Goal: Task Accomplishment & Management: Manage account settings

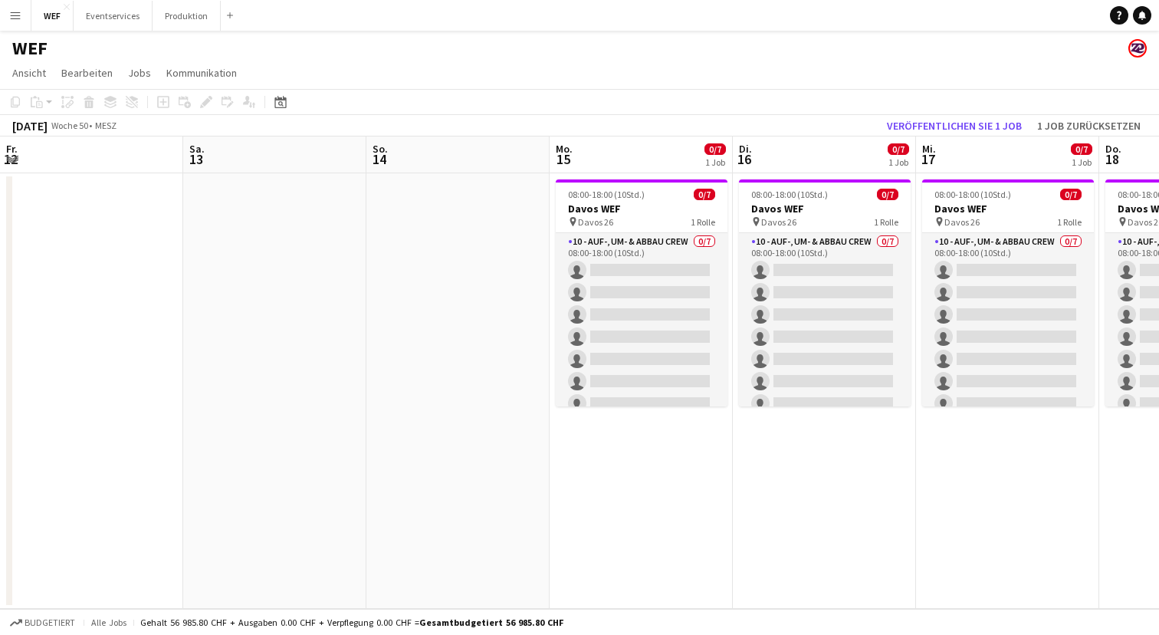
scroll to position [0, 475]
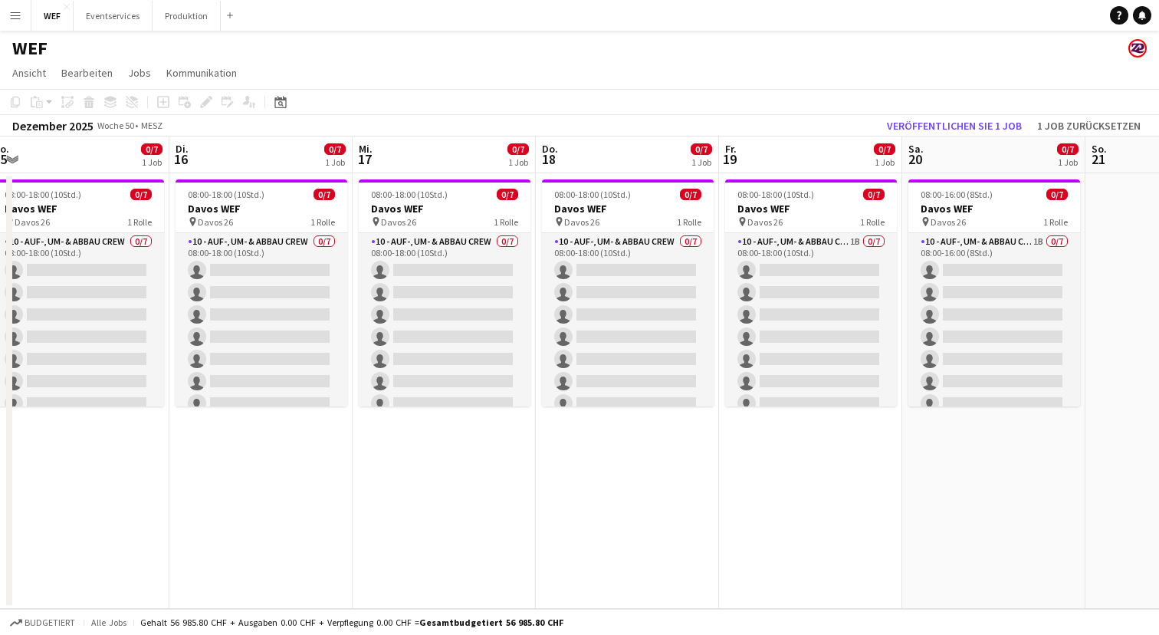
scroll to position [0, 347]
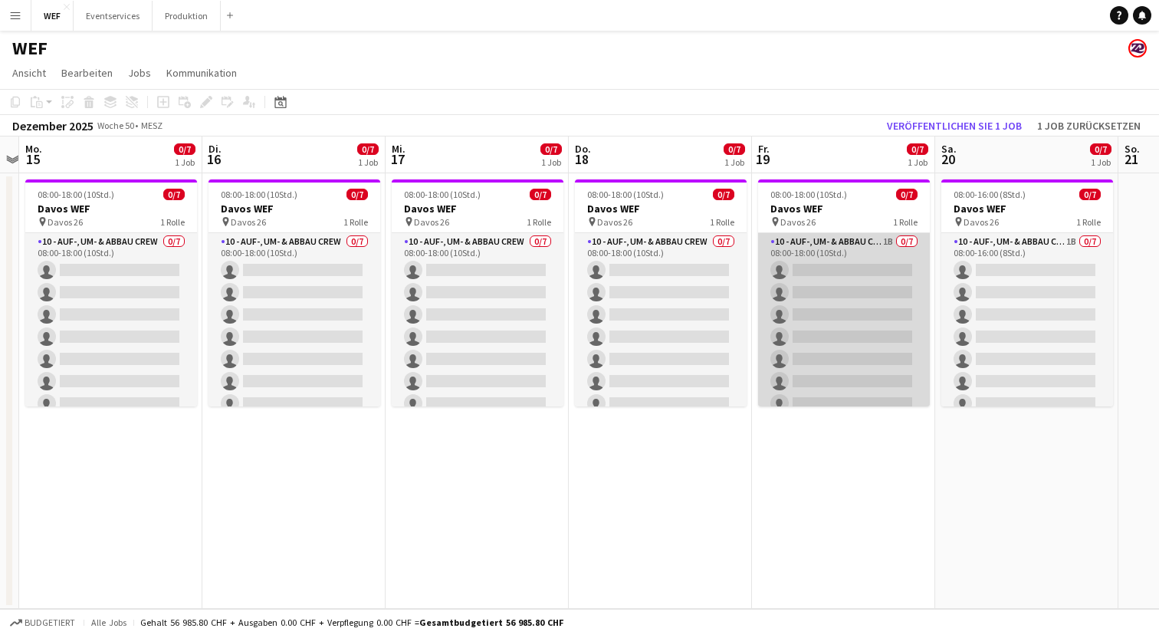
click at [849, 245] on app-card-role "10 - Auf-, Um- & Abbau Crew 1B 0/7 08:00-18:00 (10Std.) single-neutral-actions …" at bounding box center [844, 326] width 172 height 186
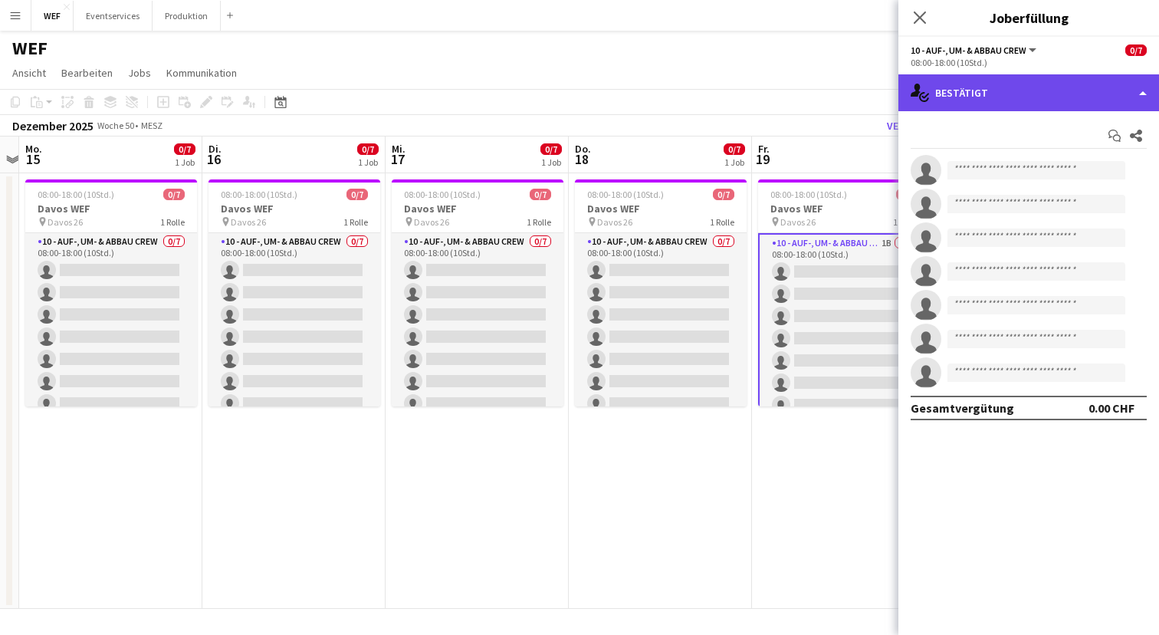
click at [1057, 91] on div "single-neutral-actions-check-2 Bestätigt" at bounding box center [1029, 92] width 261 height 37
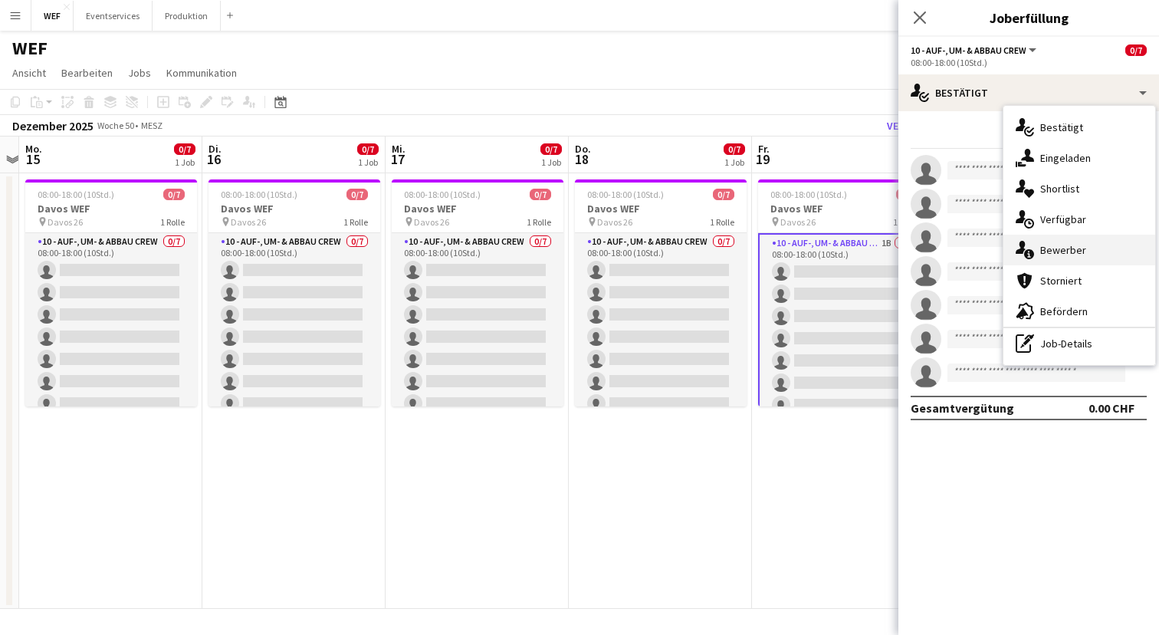
click at [1070, 258] on div "single-neutral-actions-information Bewerber" at bounding box center [1080, 250] width 152 height 31
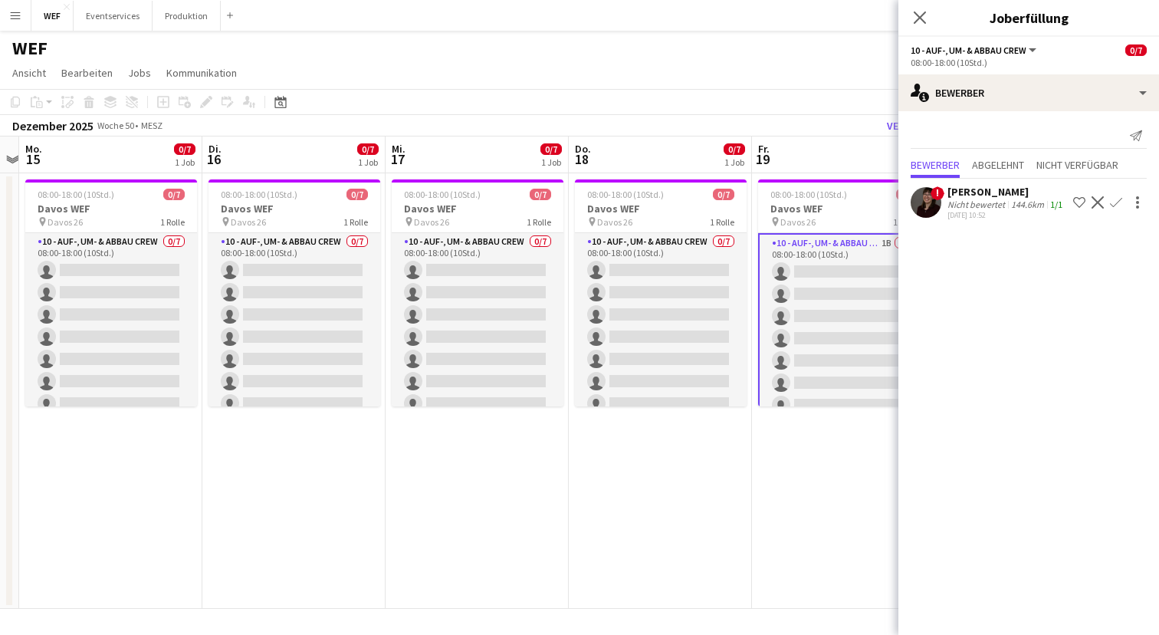
click at [807, 466] on app-date-cell "08:00-18:00 (10Std.) 0/7 Davos WEF pin Davos 26 1 [PERSON_NAME] 10 - Auf-, Um- …" at bounding box center [843, 391] width 183 height 436
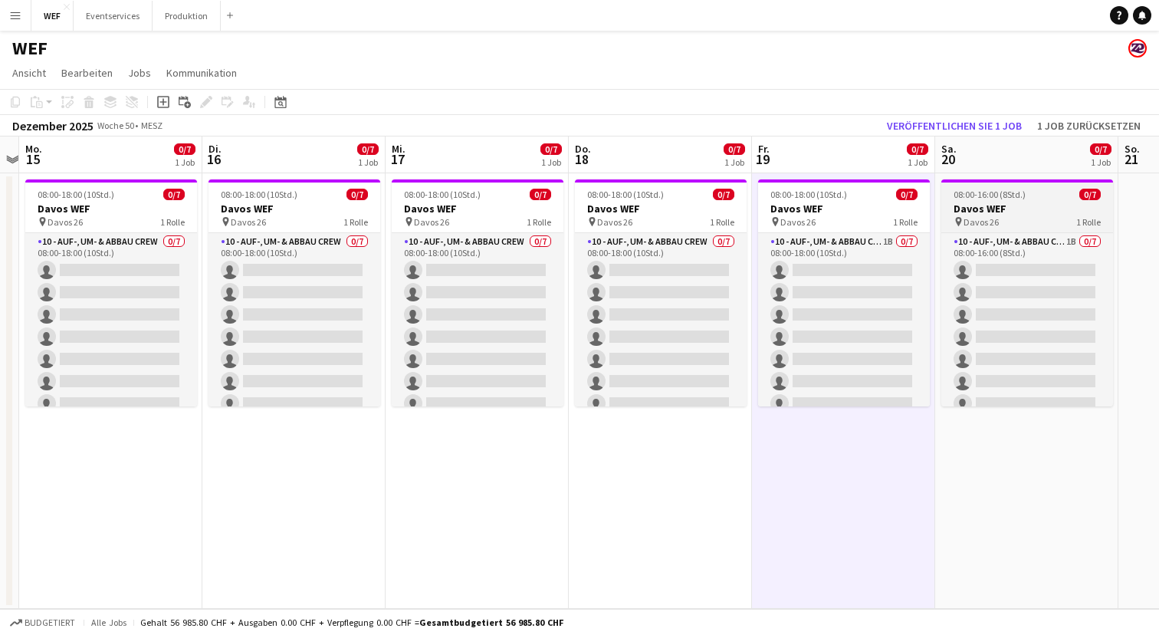
click at [985, 209] on h3 "Davos WEF" at bounding box center [1028, 209] width 172 height 14
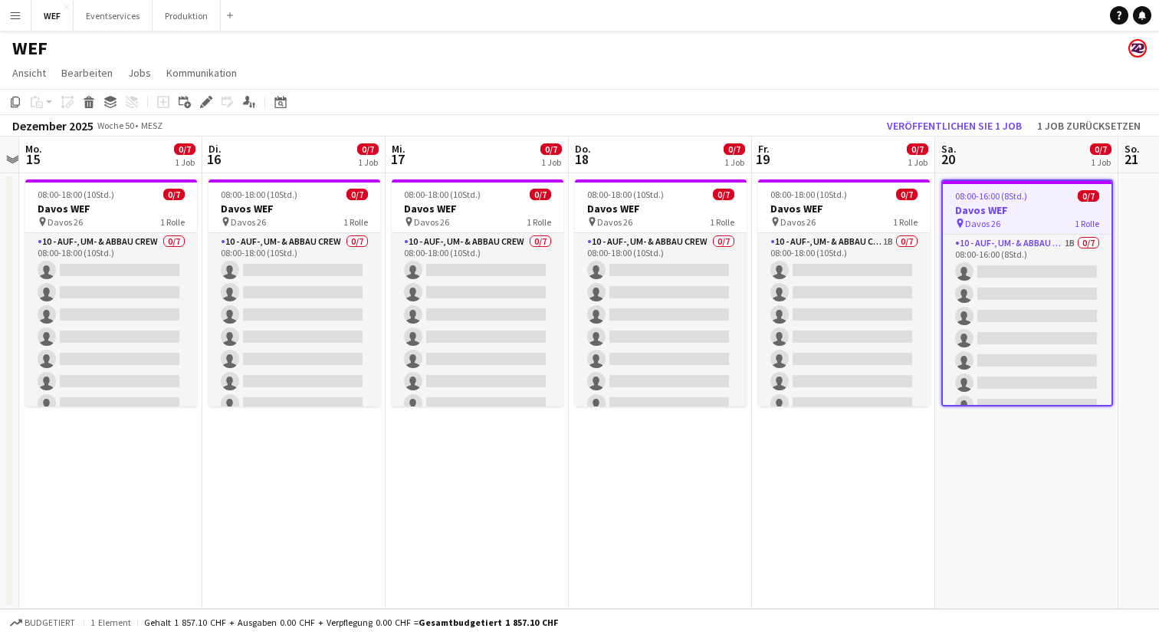
click at [1018, 222] on div "pin Davos 26 1 [PERSON_NAME]" at bounding box center [1027, 223] width 169 height 12
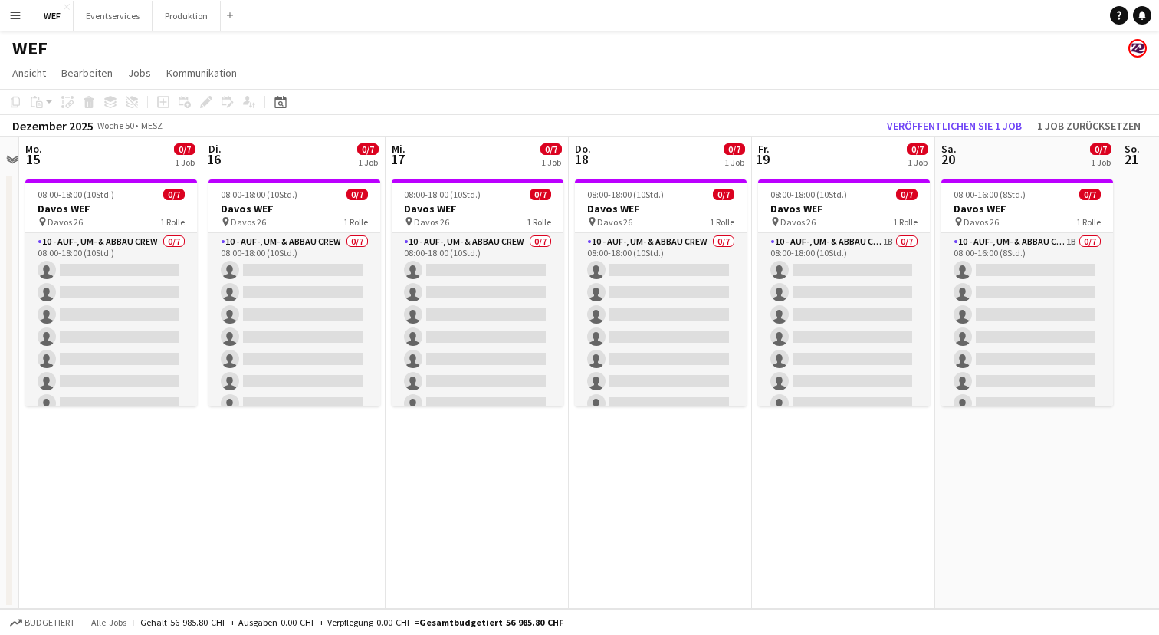
click at [335, 60] on app-page-menu "Ansicht Tagesansicht erweitert Tagesansicht zusammengeklappt Monatsansicht Datu…" at bounding box center [579, 74] width 1159 height 29
click at [1011, 210] on h3 "Davos WEF" at bounding box center [1028, 209] width 172 height 14
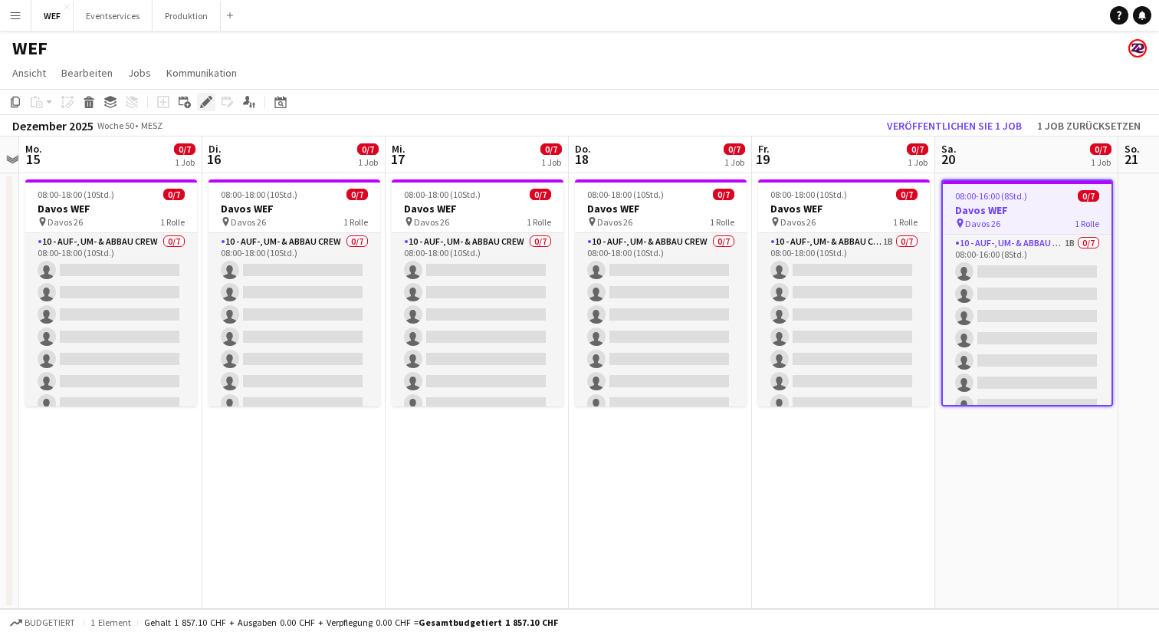
click at [199, 100] on div "Bearbeiten" at bounding box center [206, 102] width 18 height 18
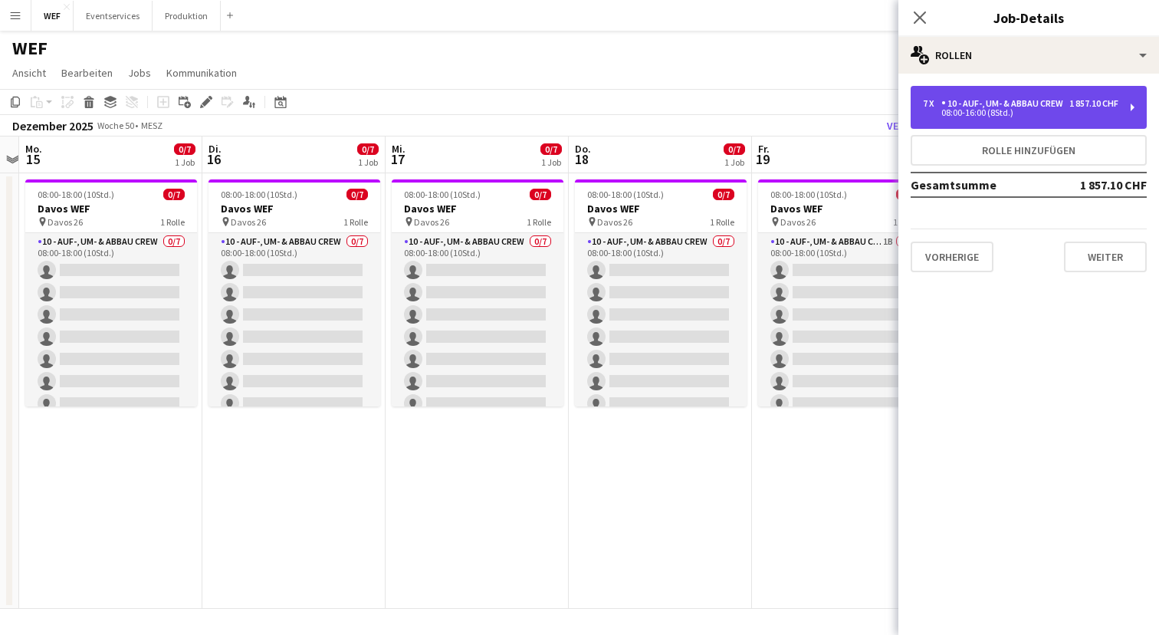
click at [1119, 109] on div "7 x 10 - Auf-, Um- & Abbau Crew 1 857.10 CHF 08:00-16:00 (8Std.)" at bounding box center [1029, 107] width 236 height 43
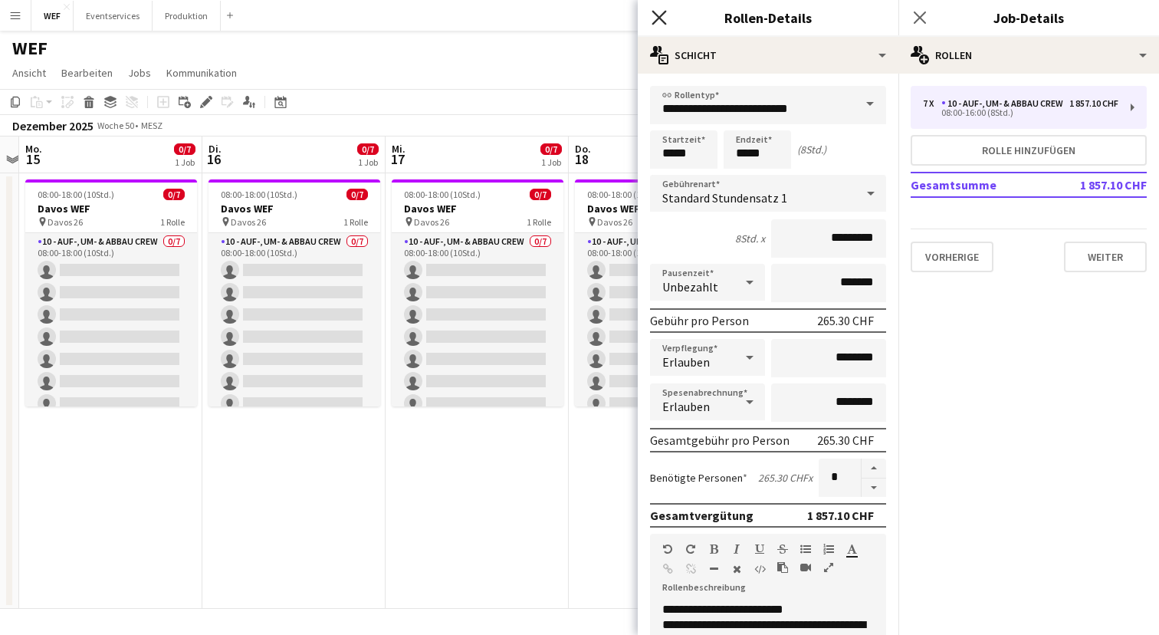
click at [660, 14] on icon "Pop-in schließen" at bounding box center [659, 17] width 15 height 15
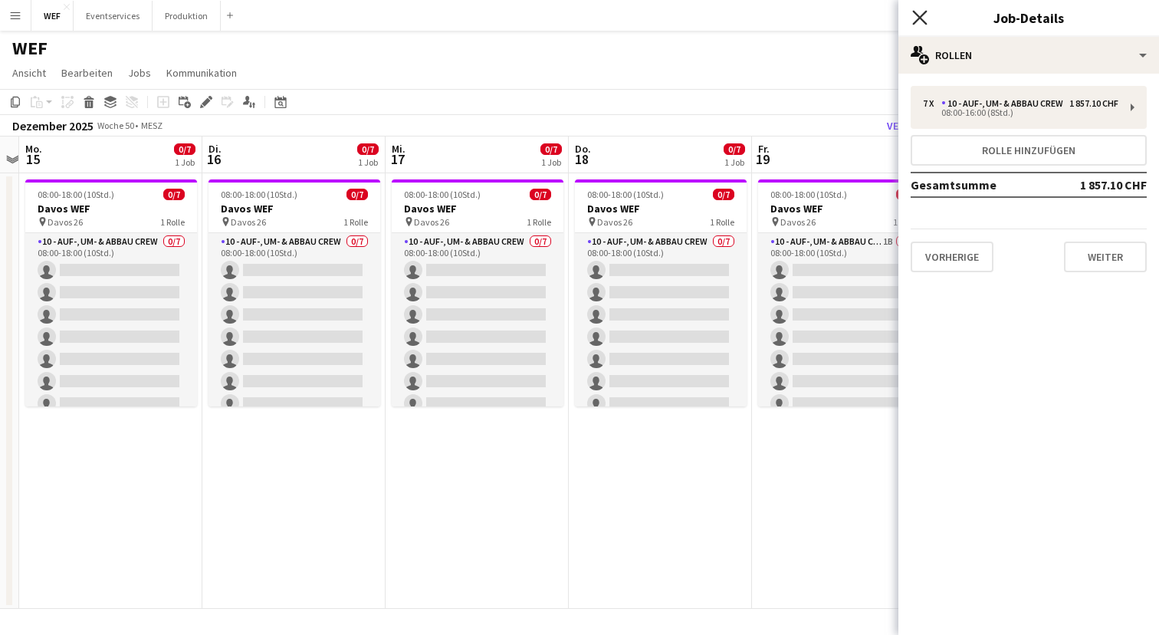
click at [919, 21] on icon "Pop-in schließen" at bounding box center [920, 17] width 15 height 15
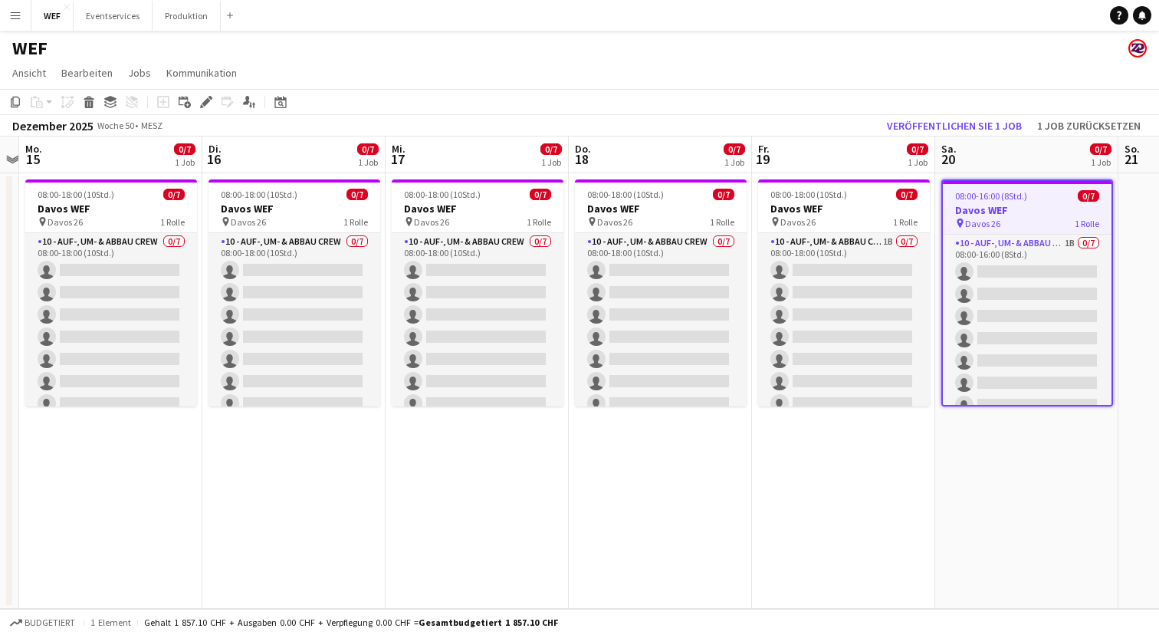
click at [578, 56] on div "WEF" at bounding box center [579, 45] width 1159 height 29
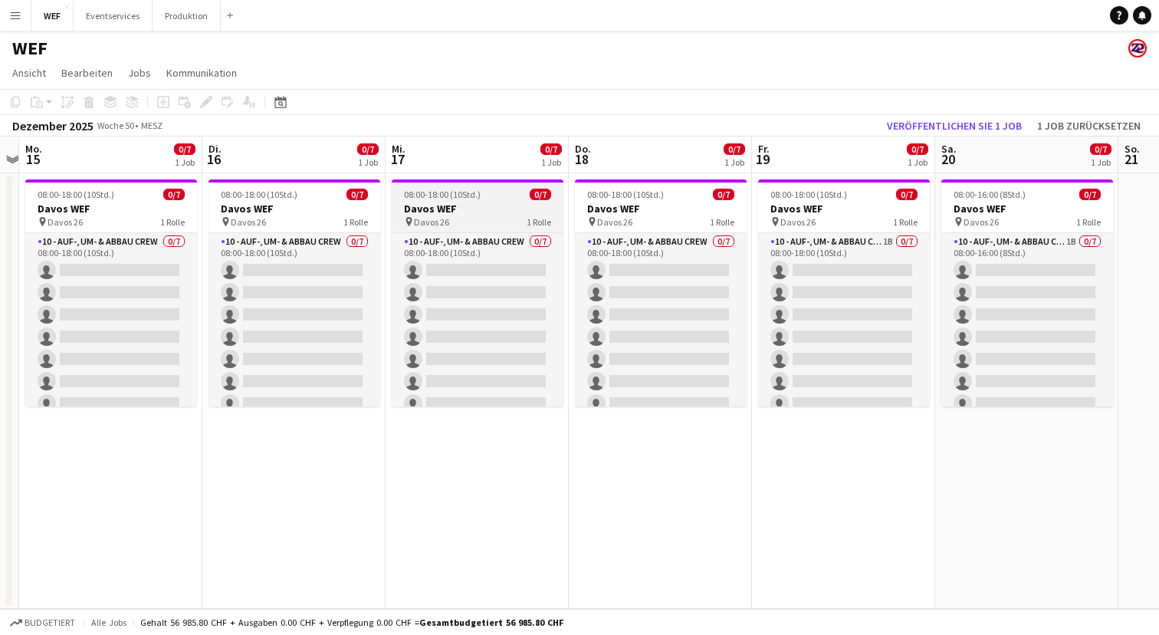
click at [479, 200] on app-job-card "08:00-18:00 (10Std.) 0/7 Davos WEF pin Davos 26 1 Rolle 10 - Auf-, Um- & Abbau …" at bounding box center [478, 292] width 172 height 227
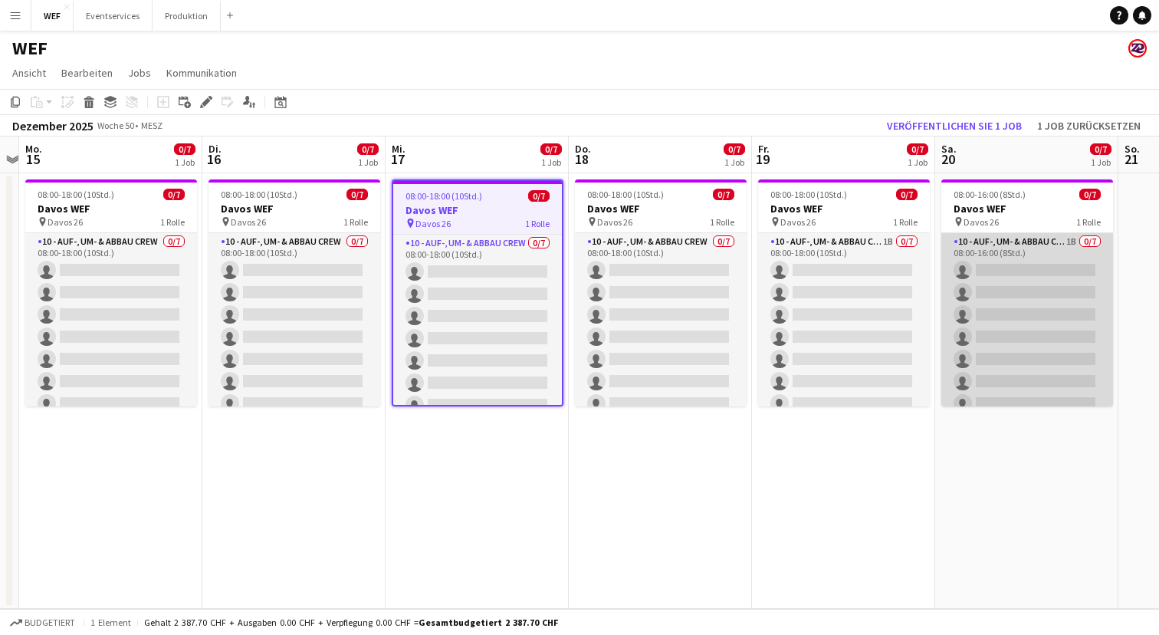
click at [992, 284] on app-card-role "10 - Auf-, Um- & Abbau Crew 1B 0/7 08:00-16:00 (8Std.) single-neutral-actions s…" at bounding box center [1028, 326] width 172 height 186
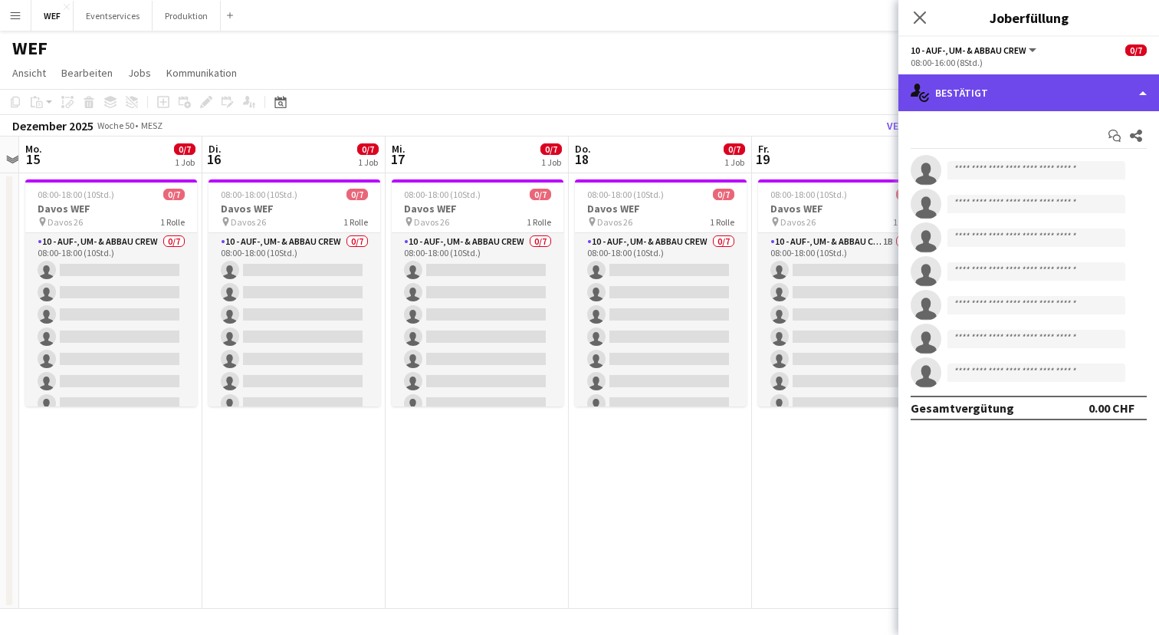
click at [1054, 107] on div "single-neutral-actions-check-2 Bestätigt" at bounding box center [1029, 92] width 261 height 37
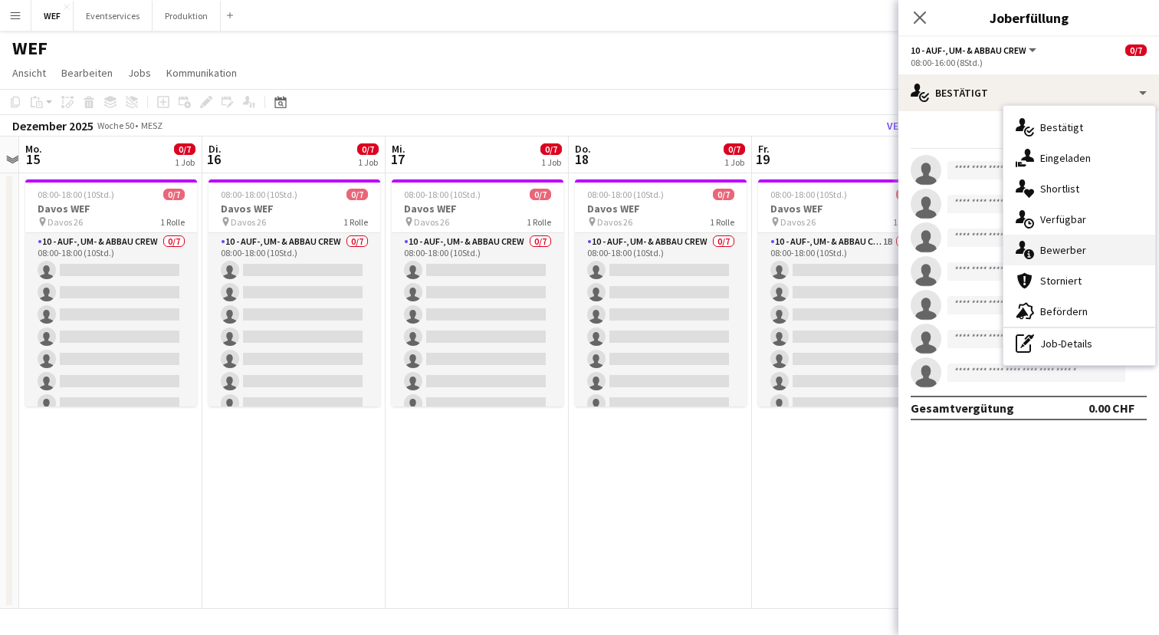
click at [1066, 254] on span "Bewerber" at bounding box center [1064, 250] width 46 height 14
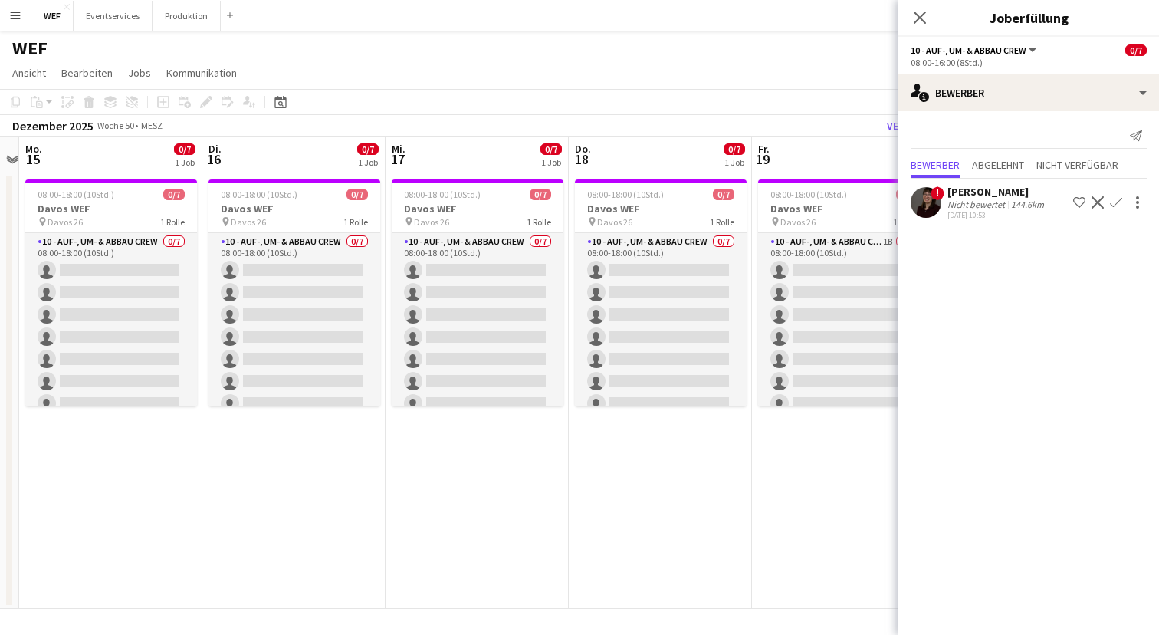
click at [835, 467] on app-date-cell "08:00-18:00 (10Std.) 0/7 Davos WEF pin Davos 26 1 [PERSON_NAME] 10 - Auf-, Um- …" at bounding box center [843, 391] width 183 height 436
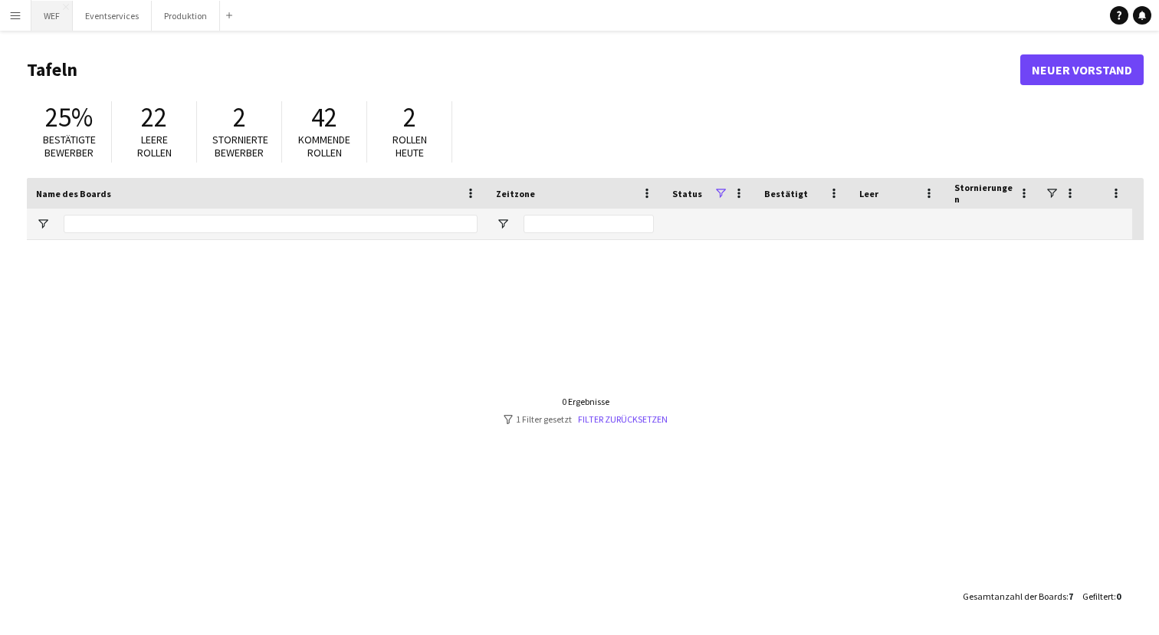
click at [51, 17] on button "WEF Schließen" at bounding box center [51, 16] width 41 height 30
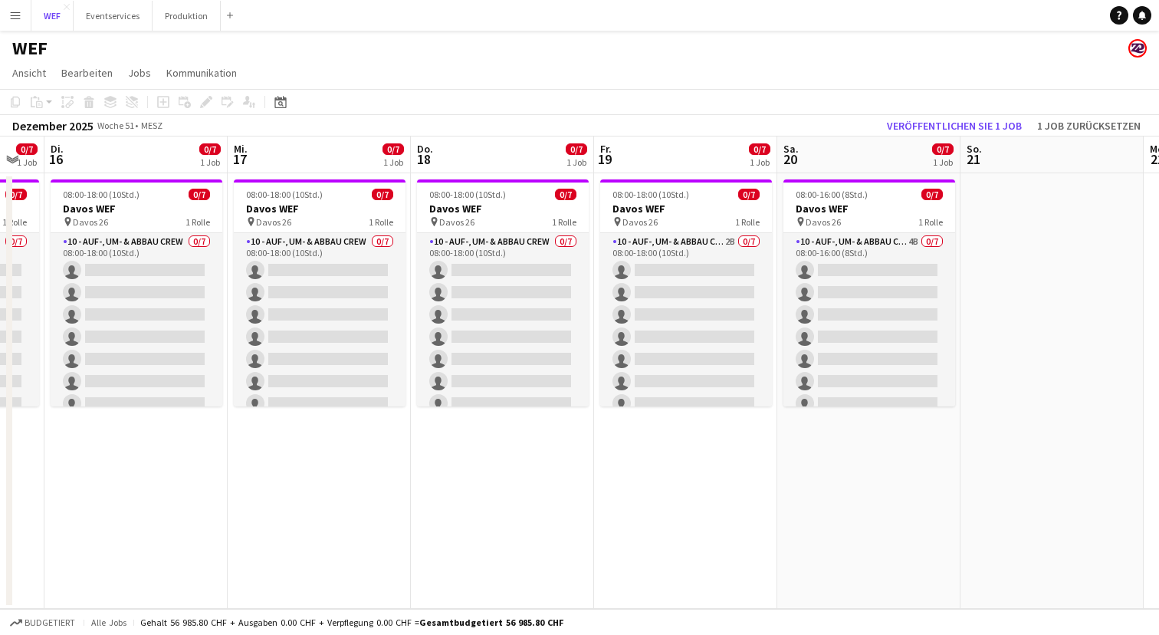
scroll to position [0, 498]
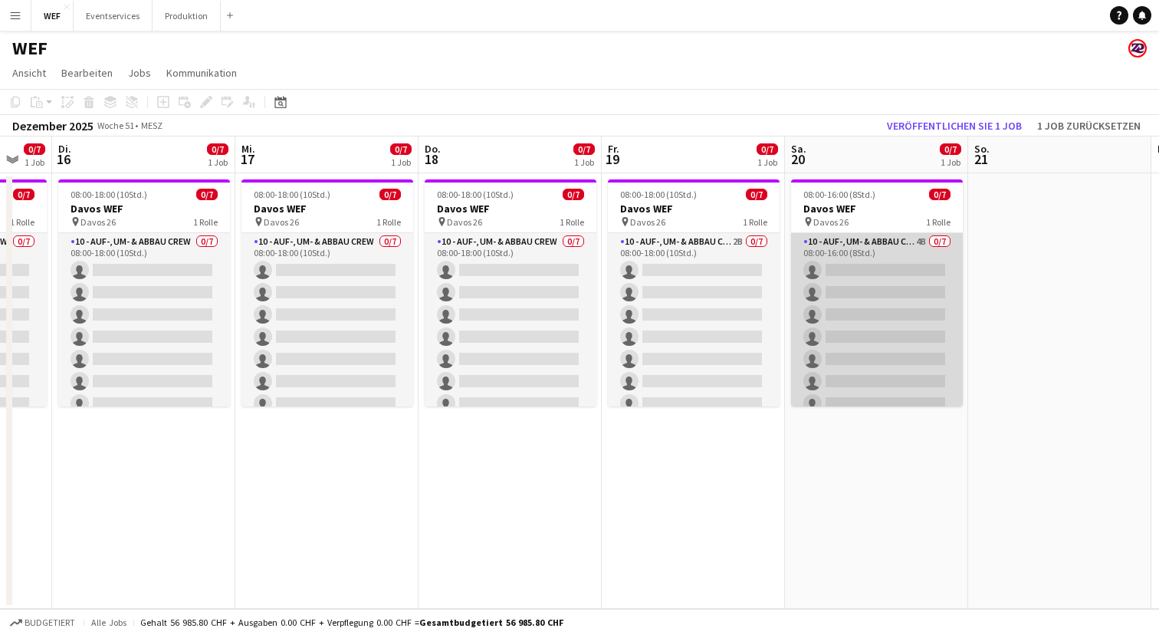
click at [902, 258] on app-card-role "10 - Auf-, Um- & Abbau Crew 4B 0/7 08:00-16:00 (8Std.) single-neutral-actions s…" at bounding box center [877, 326] width 172 height 186
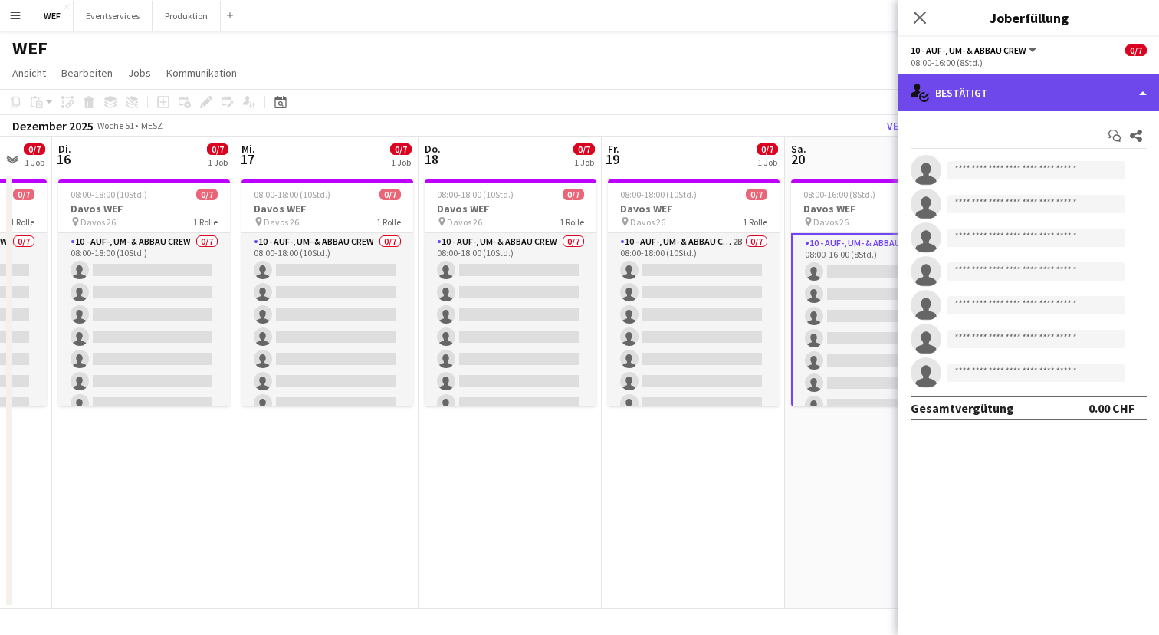
click at [1040, 79] on div "single-neutral-actions-check-2 Bestätigt" at bounding box center [1029, 92] width 261 height 37
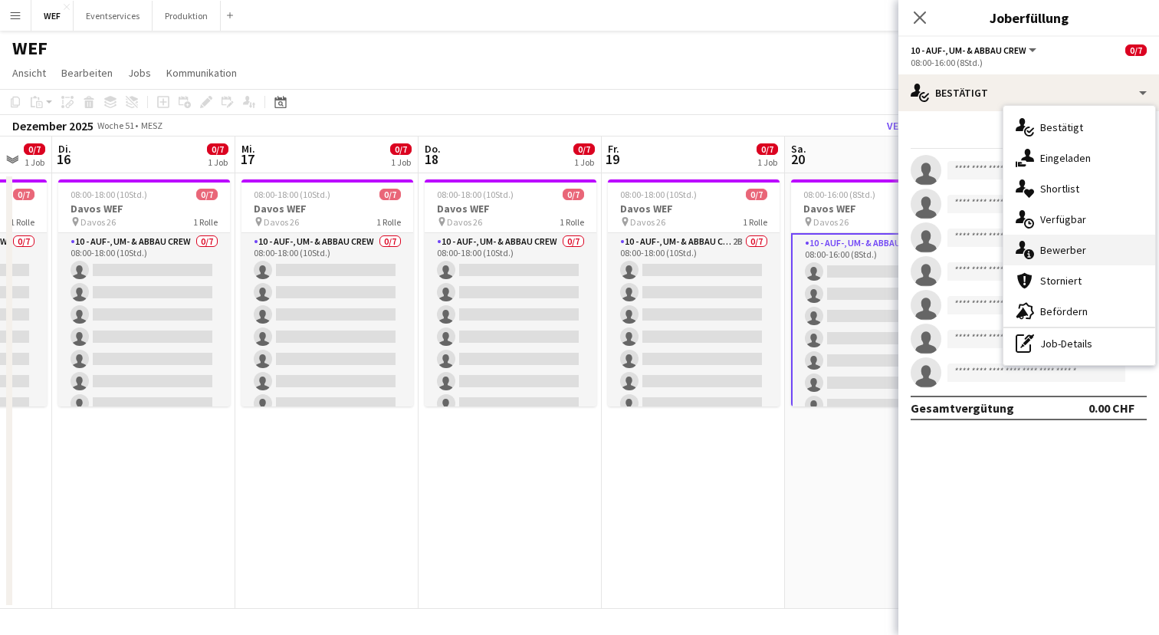
click at [1062, 253] on span "Bewerber" at bounding box center [1064, 250] width 46 height 14
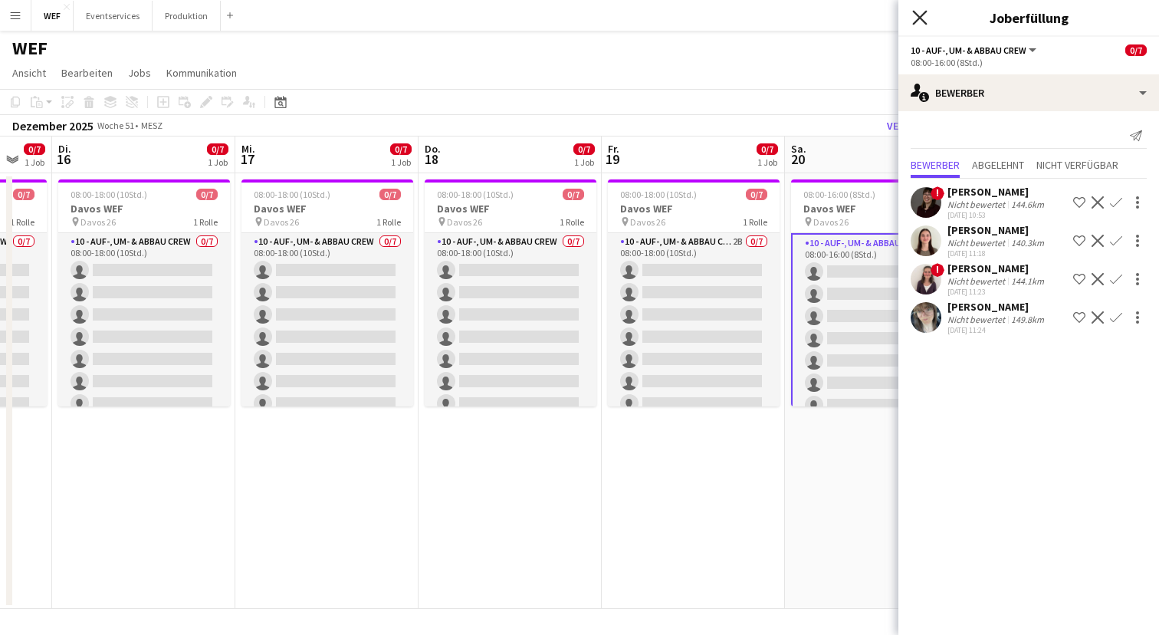
click at [919, 14] on icon "Pop-in schließen" at bounding box center [920, 17] width 15 height 15
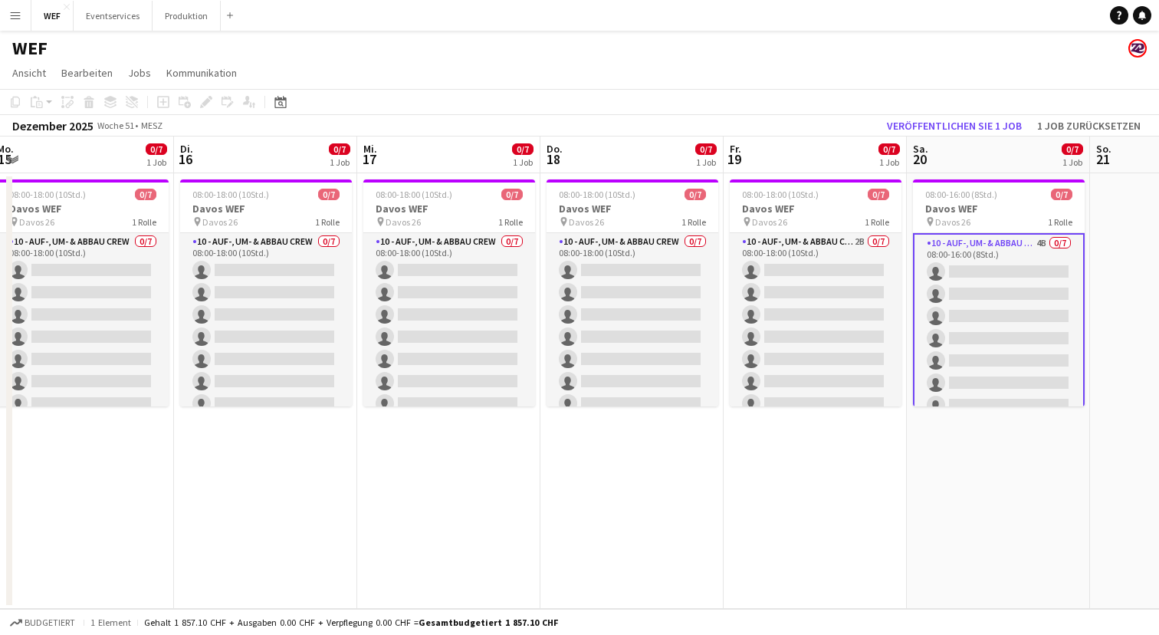
scroll to position [0, 366]
